Goal: Information Seeking & Learning: Find specific fact

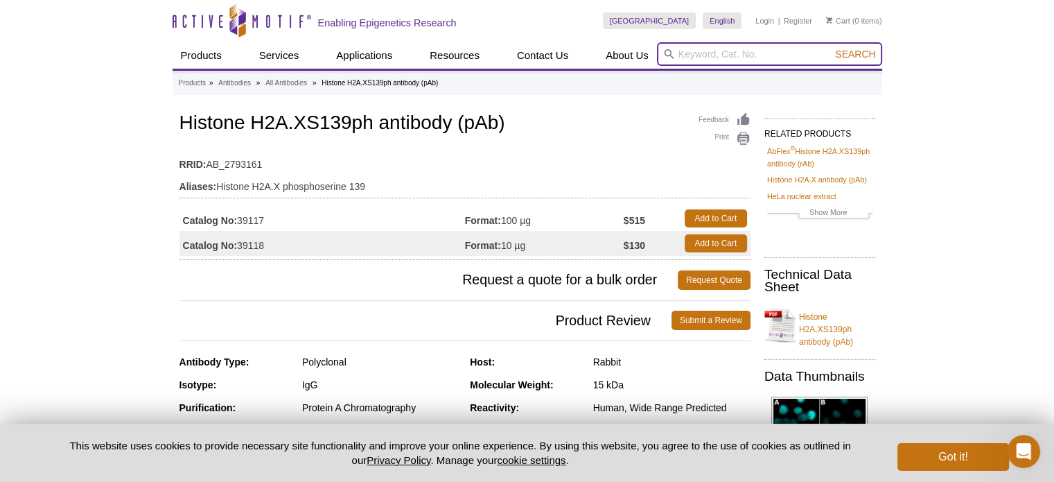
click at [704, 52] on input "search" at bounding box center [769, 54] width 225 height 24
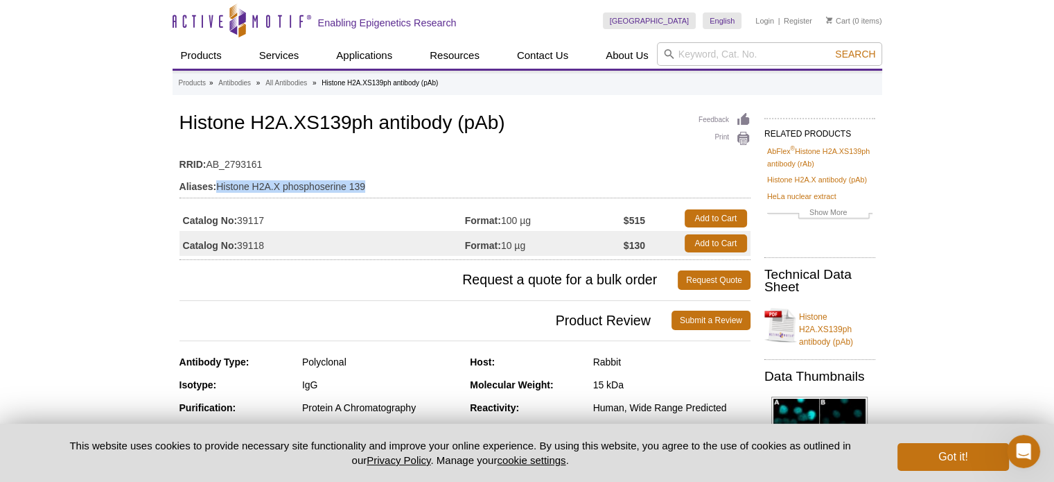
drag, startPoint x: 379, startPoint y: 185, endPoint x: 218, endPoint y: 190, distance: 161.6
click at [218, 190] on td "Aliases: Histone H2A.X phosphoserine 139" at bounding box center [465, 183] width 571 height 22
copy td "Histone H2A.X phosphoserine 139"
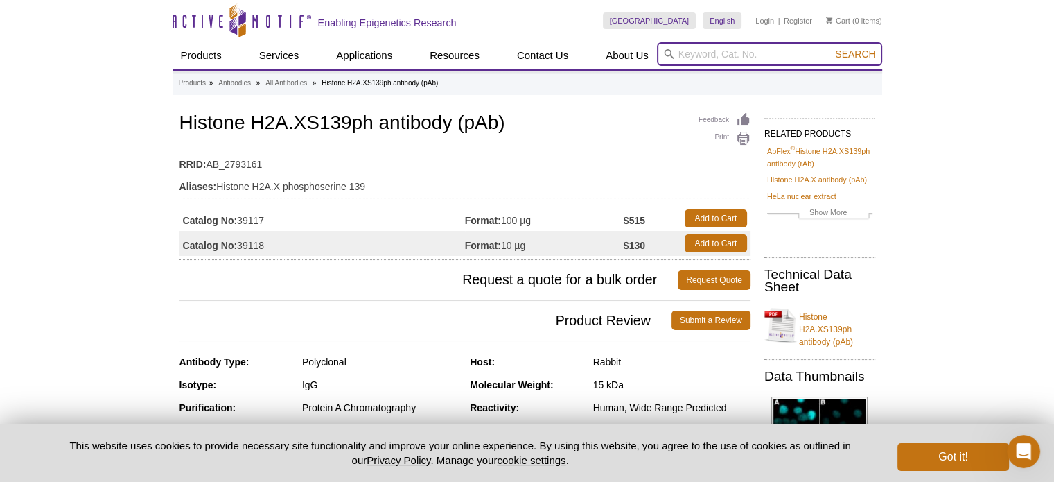
click at [685, 58] on input "search" at bounding box center [769, 54] width 225 height 24
paste input "Histone H2A.X phosphoserine 139"
type input "Histone H2A.X phosphoserine 139"
click at [831, 48] on button "Search" at bounding box center [855, 54] width 49 height 12
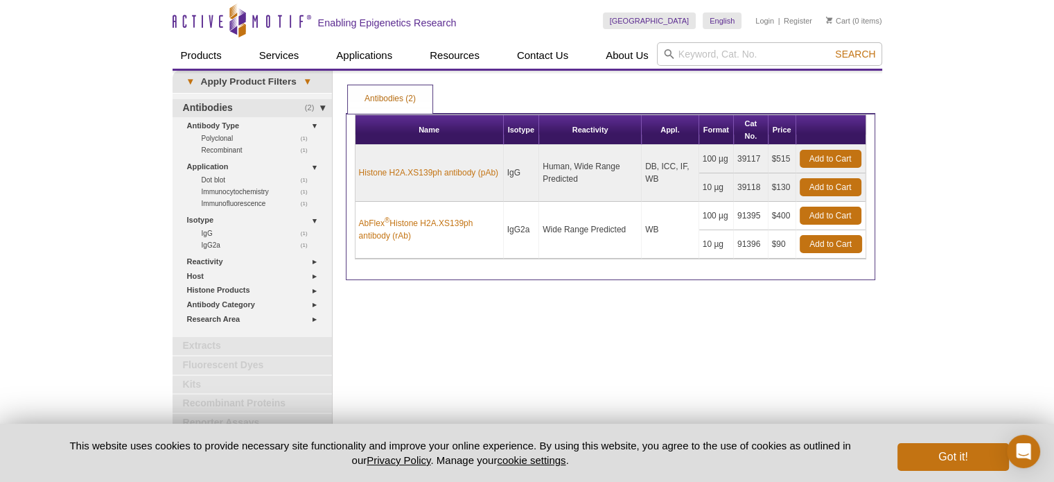
drag, startPoint x: 763, startPoint y: 158, endPoint x: 731, endPoint y: 163, distance: 32.3
click at [731, 163] on tr "Histone H2A.XS139ph antibody (pAb) IgG Human, Wide Range Predicted DB, ICC, IF,…" at bounding box center [611, 159] width 510 height 28
copy tr "100 µg 39117"
click at [403, 174] on link "Histone H2A.XS139ph antibody (pAb)" at bounding box center [428, 172] width 139 height 12
